Goal: Task Accomplishment & Management: Manage account settings

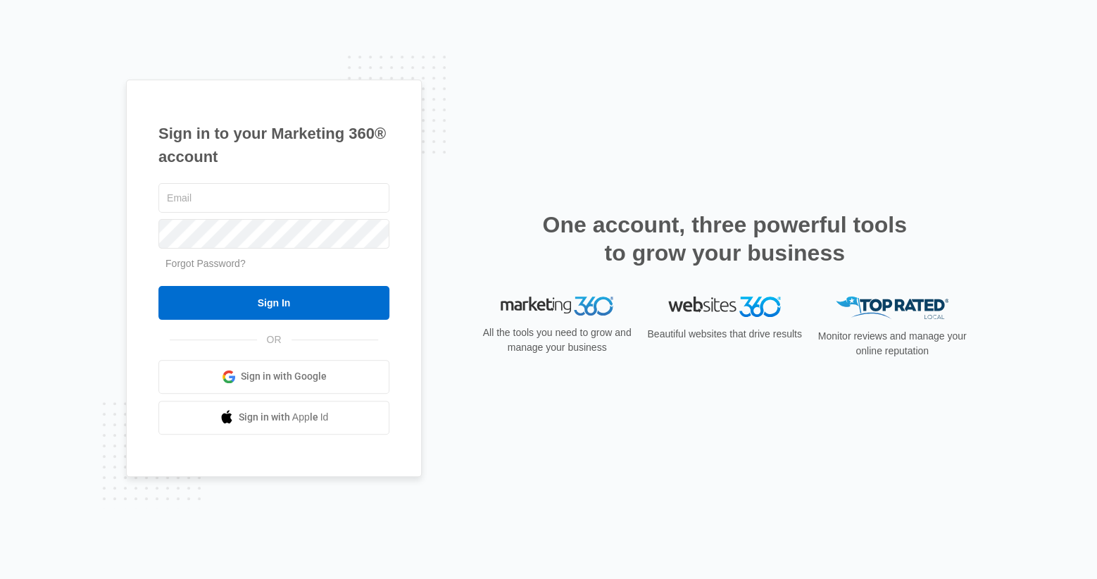
click at [318, 370] on span "Sign in with Google" at bounding box center [284, 376] width 86 height 15
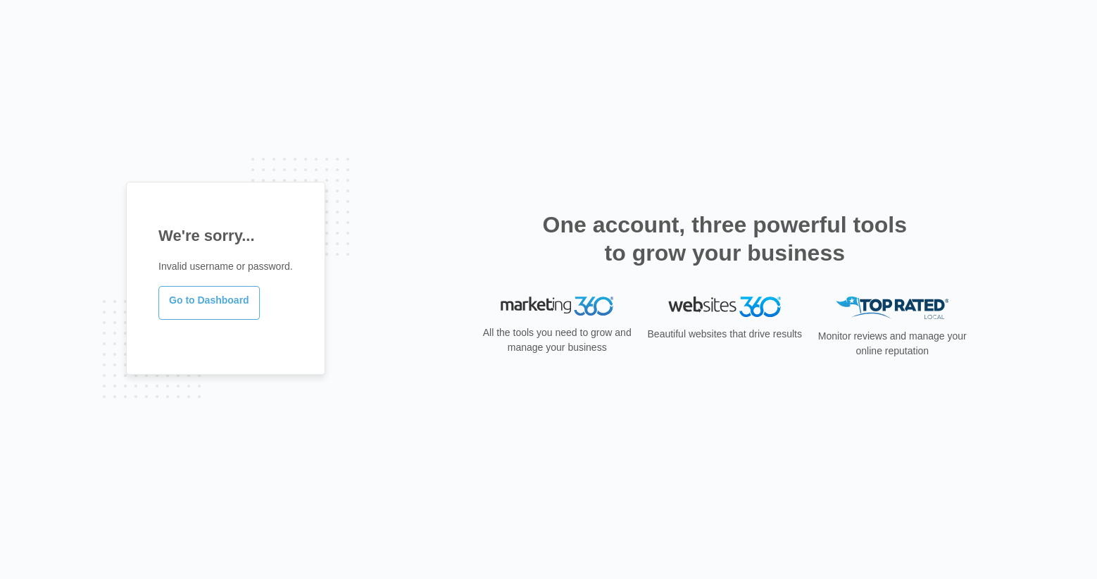
click at [232, 305] on link "Go to Dashboard" at bounding box center [208, 303] width 101 height 34
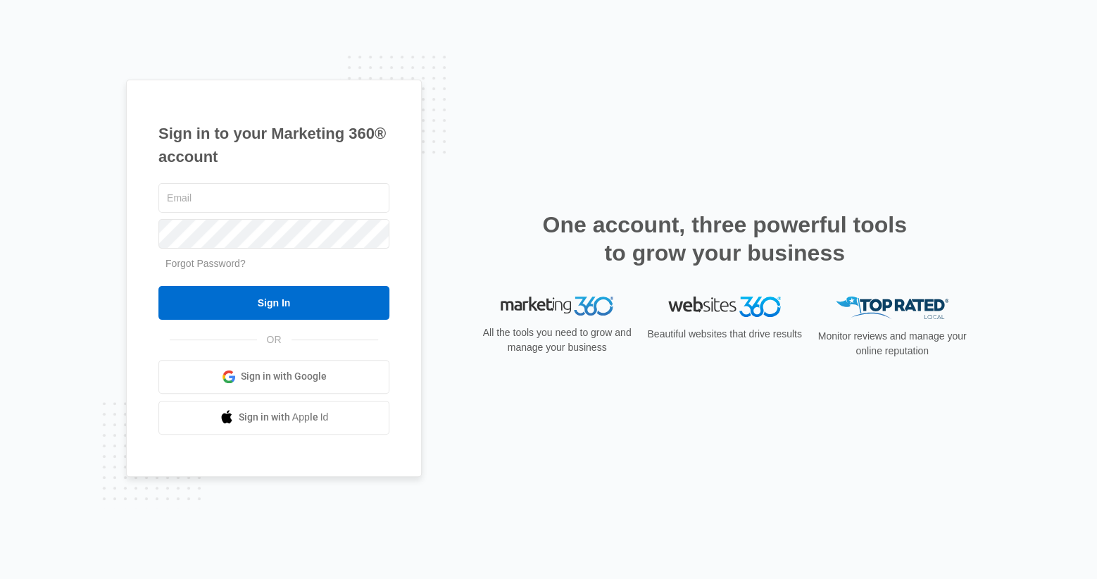
click at [311, 379] on span "Sign in with Google" at bounding box center [284, 376] width 86 height 15
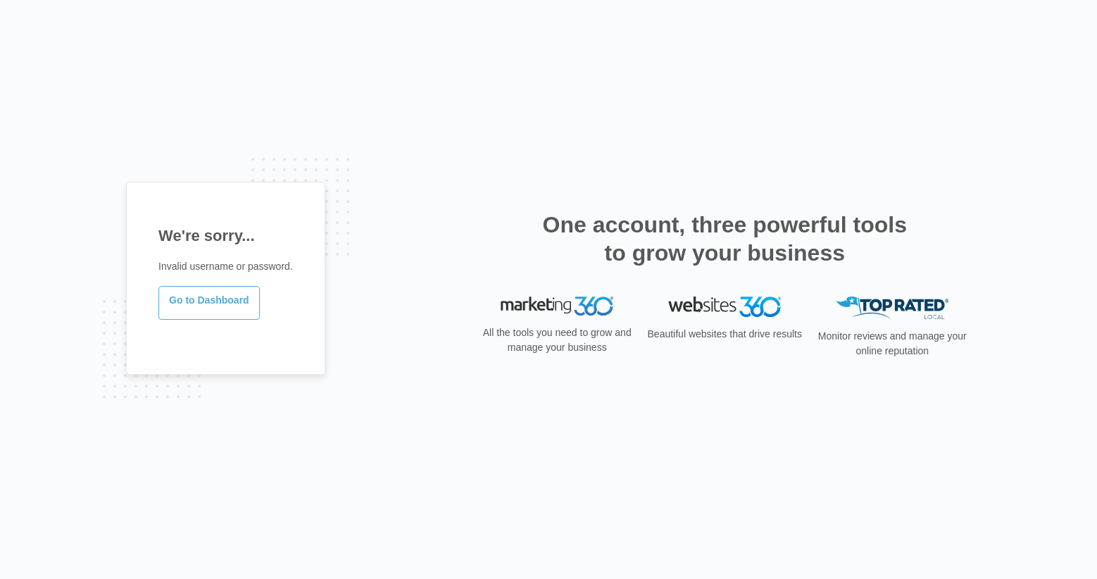
click at [232, 311] on link "Go to Dashboard" at bounding box center [208, 303] width 101 height 34
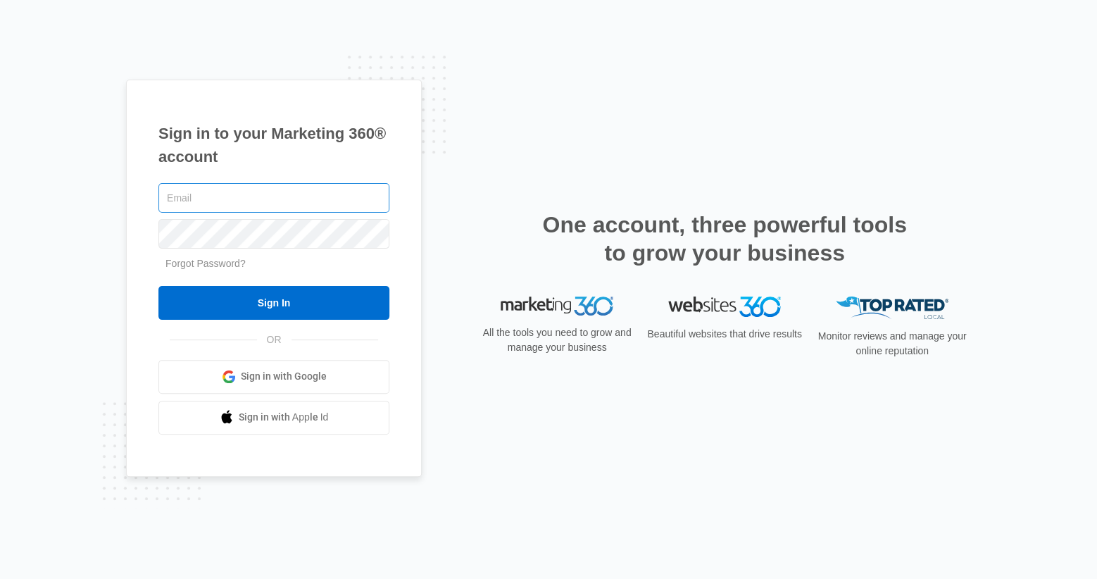
click at [213, 196] on input "text" at bounding box center [273, 198] width 231 height 30
type input "[PERSON_NAME][EMAIL_ADDRESS][PERSON_NAME][DOMAIN_NAME]"
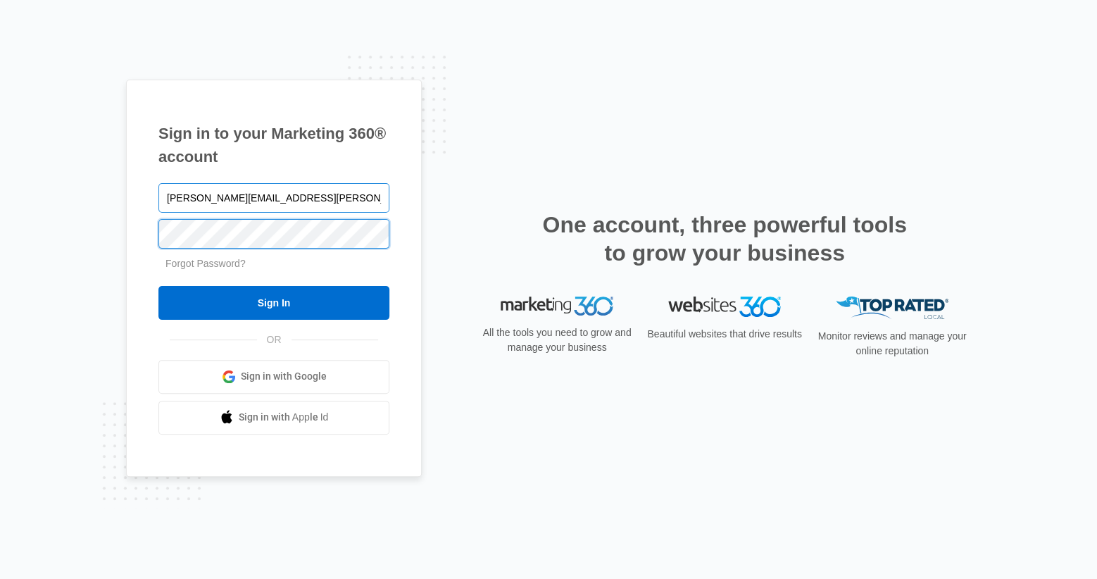
click at [158, 286] on input "Sign In" at bounding box center [273, 303] width 231 height 34
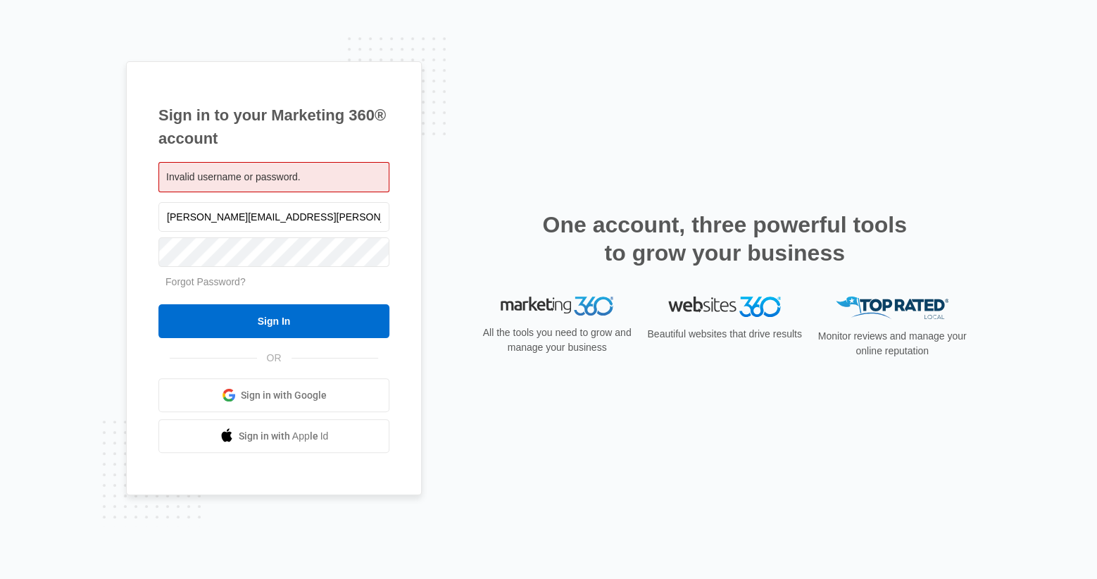
click at [449, 244] on div "Sign in to your Marketing 360® account Invalid username or password. [PERSON_NA…" at bounding box center [548, 289] width 845 height 457
